Goal: Download file/media

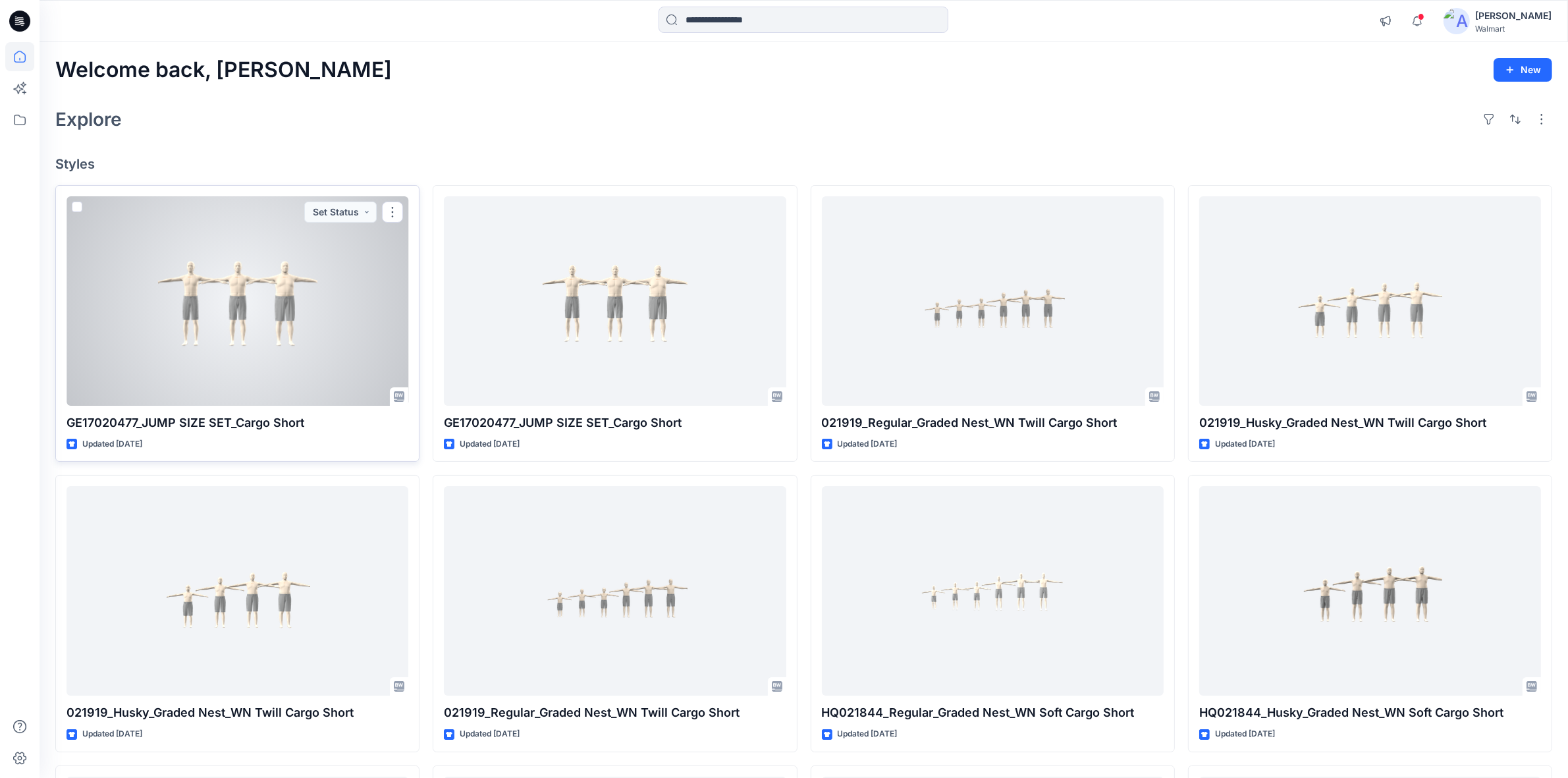
click at [230, 335] on div at bounding box center [237, 301] width 342 height 209
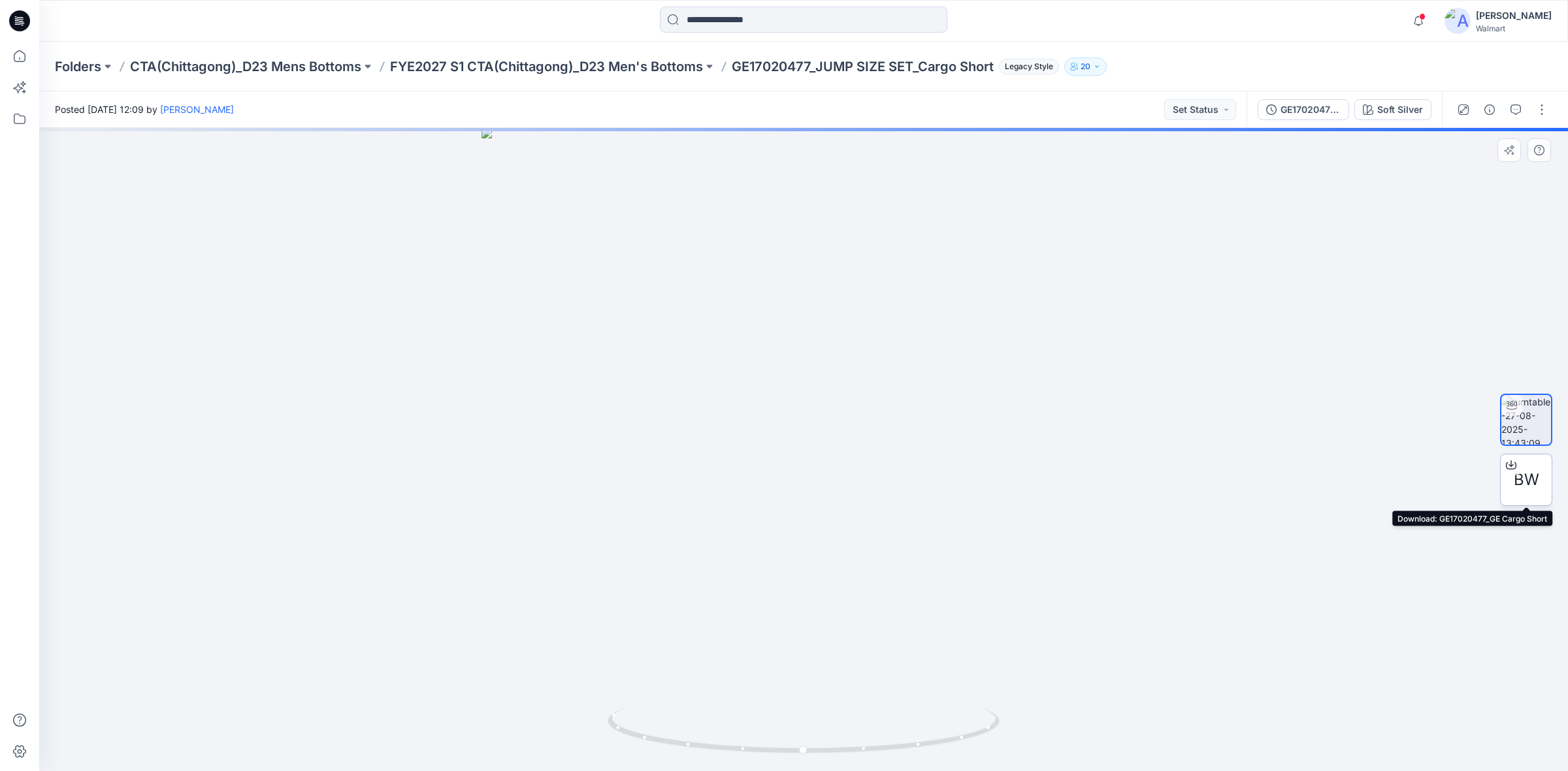
click at [1519, 484] on span "BW" at bounding box center [1526, 480] width 25 height 23
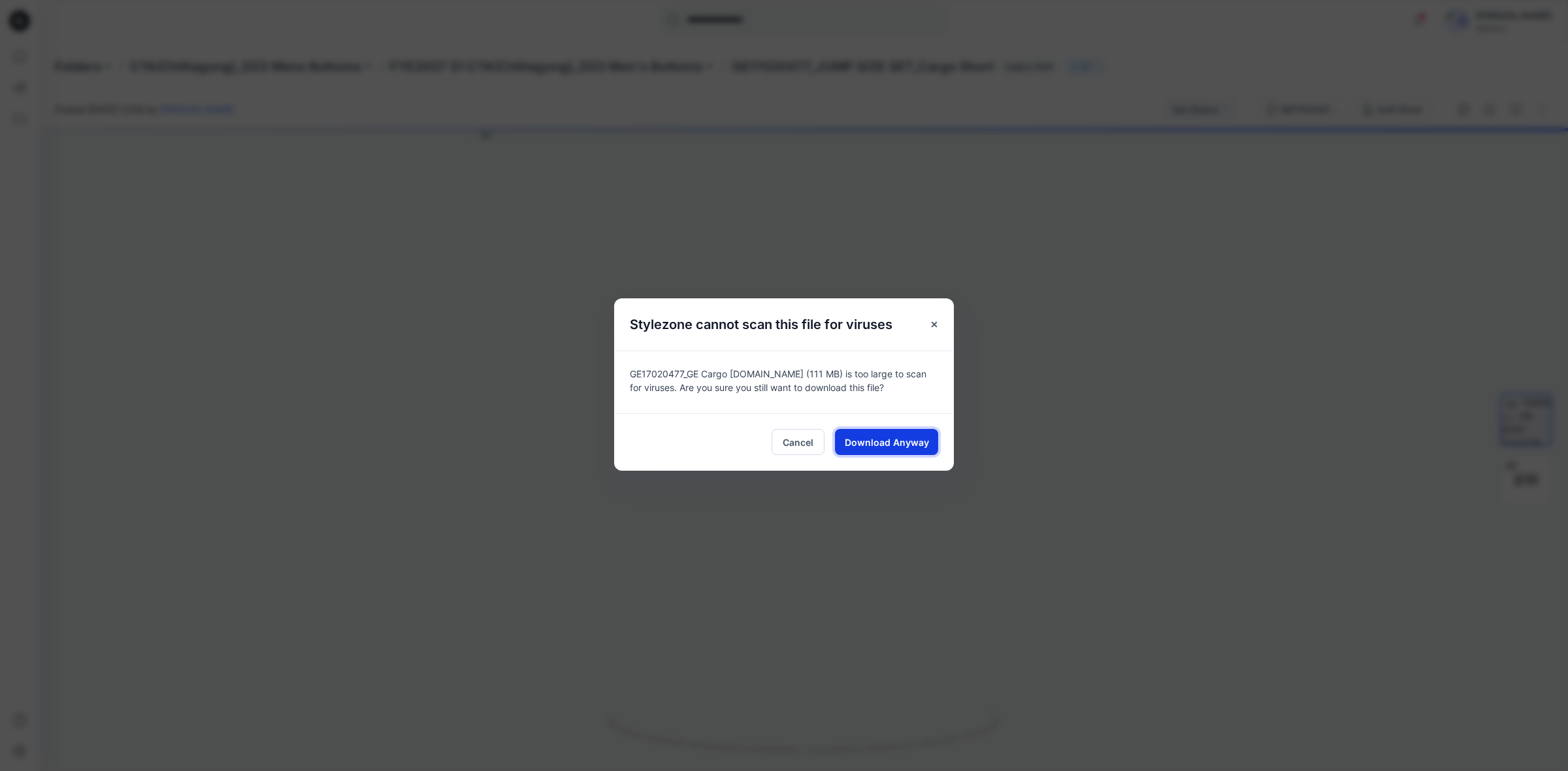
click at [883, 437] on span "Download Anyway" at bounding box center [887, 442] width 85 height 13
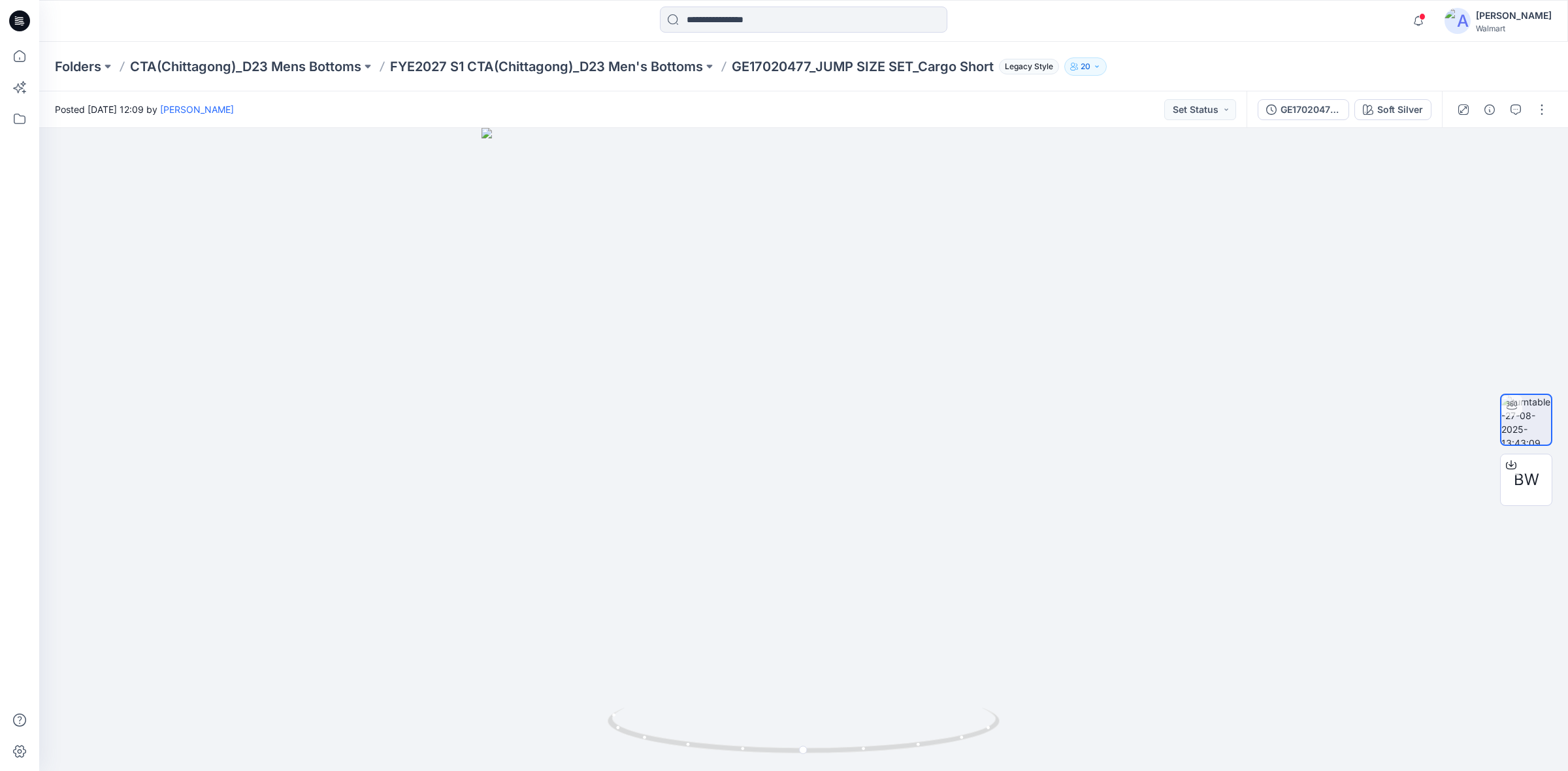
click at [592, 18] on div at bounding box center [803, 21] width 764 height 28
drag, startPoint x: 806, startPoint y: 748, endPoint x: 833, endPoint y: 748, distance: 27.0
click at [833, 748] on circle at bounding box center [830, 749] width 8 height 8
